Goal: Transaction & Acquisition: Purchase product/service

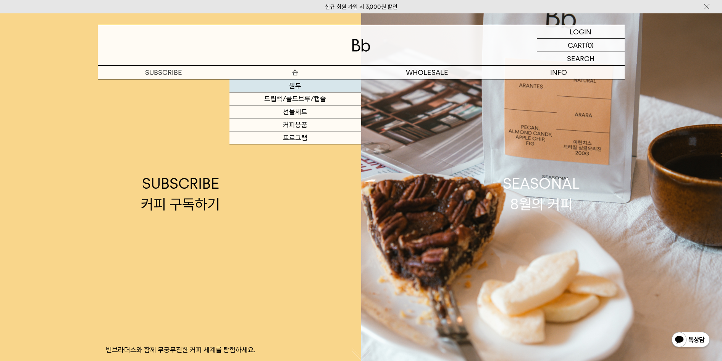
click at [294, 85] on link "원두" at bounding box center [295, 85] width 132 height 13
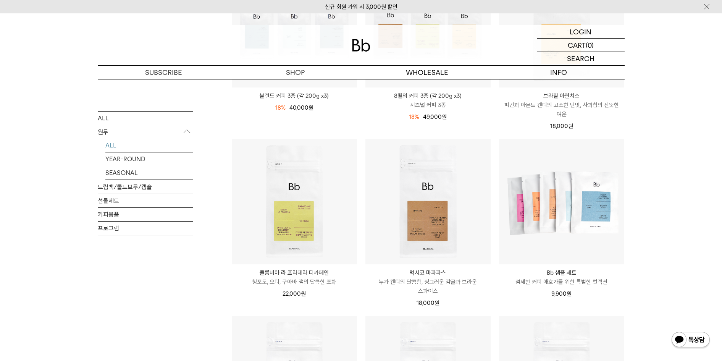
scroll to position [382, 0]
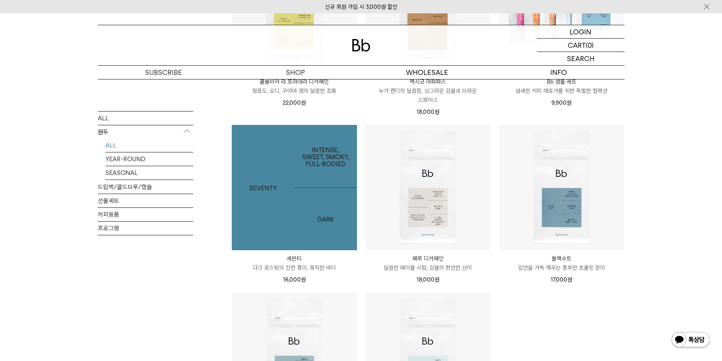
click at [301, 200] on img at bounding box center [294, 187] width 125 height 125
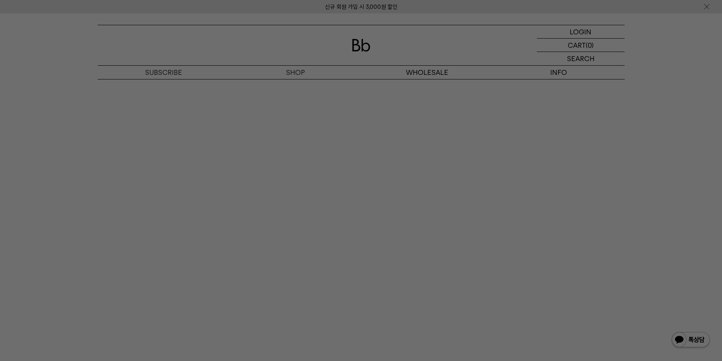
scroll to position [1398, 0]
